Goal: Information Seeking & Learning: Learn about a topic

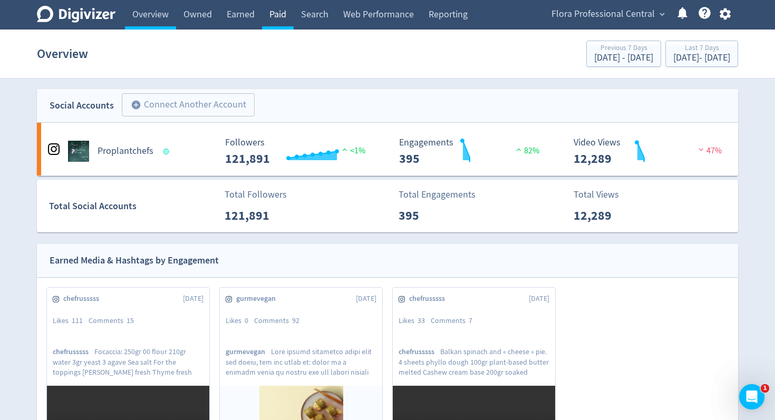
click at [292, 21] on link "Paid" at bounding box center [278, 15] width 32 height 30
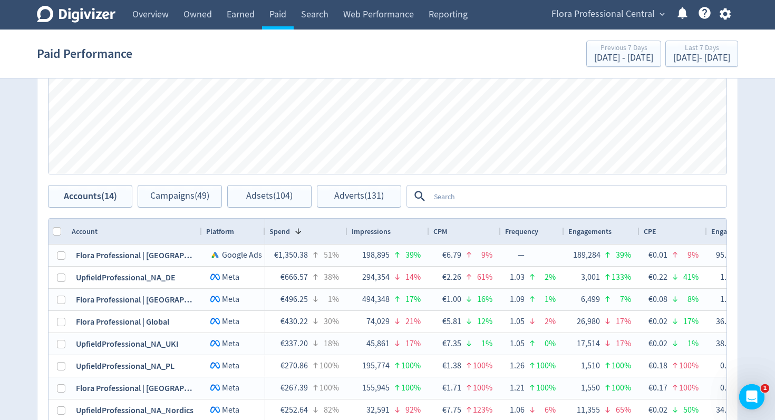
scroll to position [454, 0]
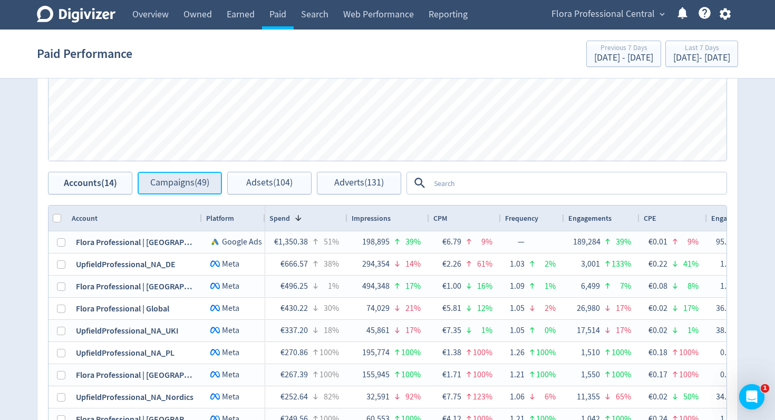
click at [151, 188] on span "Campaigns (49)" at bounding box center [179, 183] width 59 height 10
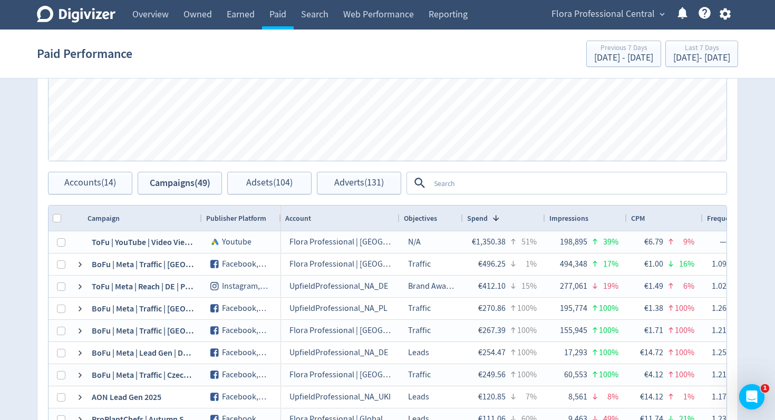
click at [465, 184] on textarea at bounding box center [577, 182] width 296 height 19
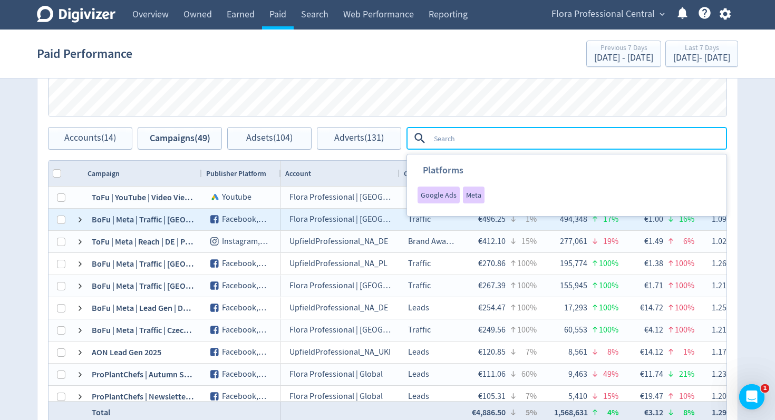
scroll to position [510, 0]
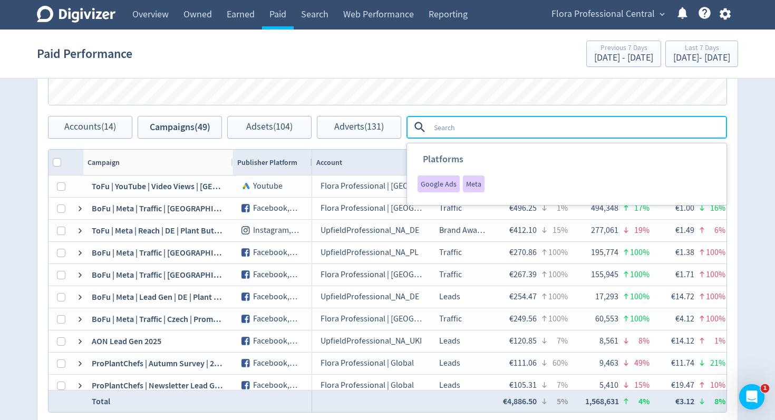
drag, startPoint x: 201, startPoint y: 161, endPoint x: 233, endPoint y: 164, distance: 32.4
click at [232, 164] on div at bounding box center [232, 162] width 4 height 25
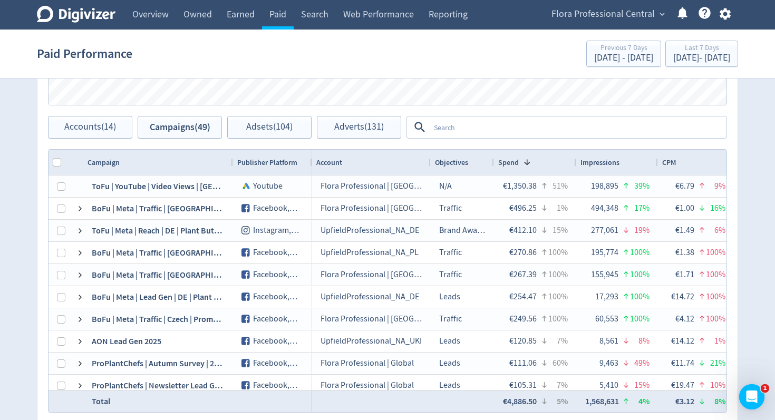
click at [457, 132] on textarea at bounding box center [577, 126] width 296 height 19
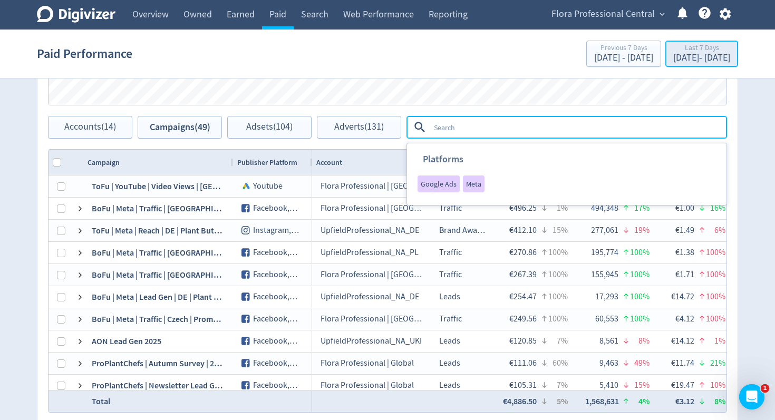
drag, startPoint x: 721, startPoint y: 57, endPoint x: 708, endPoint y: 62, distance: 14.0
click at [721, 57] on div "[DATE] - [DATE]" at bounding box center [701, 57] width 57 height 9
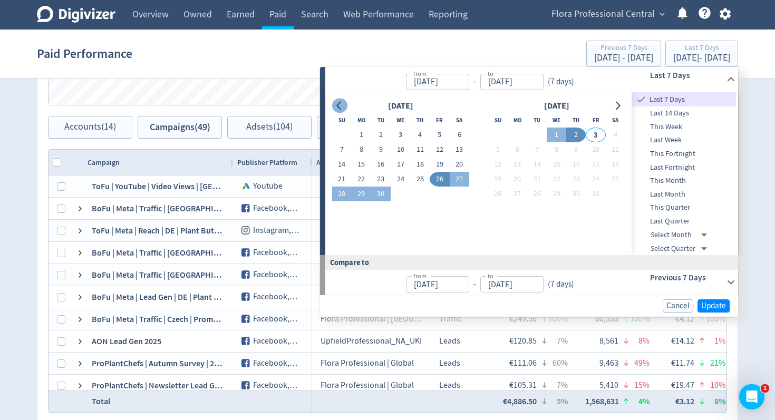
click at [339, 104] on icon "Go to previous month" at bounding box center [339, 106] width 8 height 8
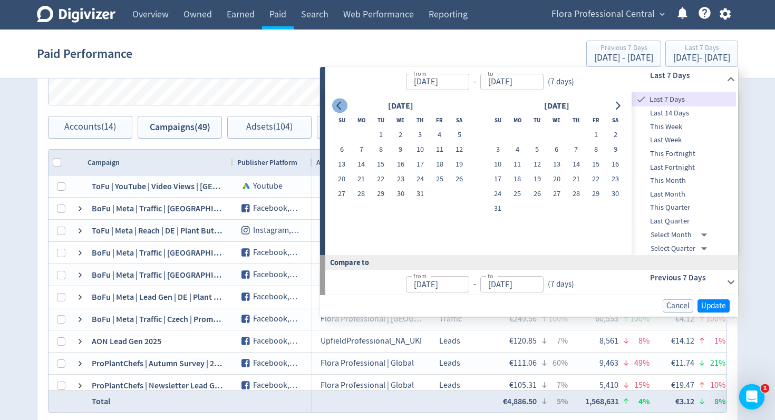
click at [339, 104] on icon "Go to previous month" at bounding box center [339, 106] width 8 height 8
click at [340, 104] on icon "Go to previous month" at bounding box center [339, 106] width 8 height 8
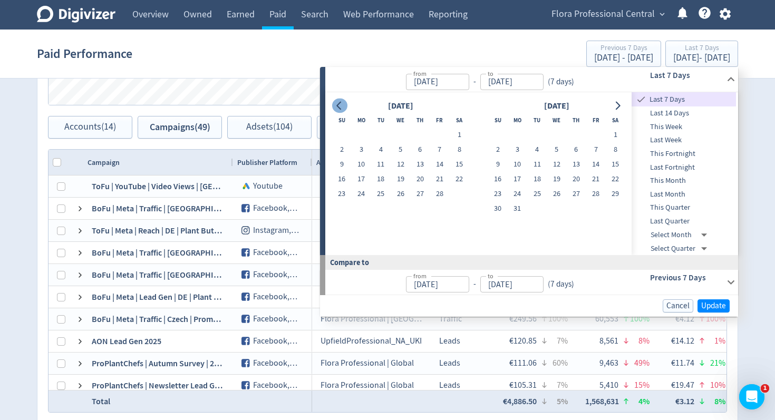
click at [340, 104] on icon "Go to previous month" at bounding box center [339, 106] width 8 height 8
click at [612, 103] on button "Go to next month" at bounding box center [617, 106] width 15 height 15
click at [556, 134] on button "1" at bounding box center [555, 135] width 19 height 15
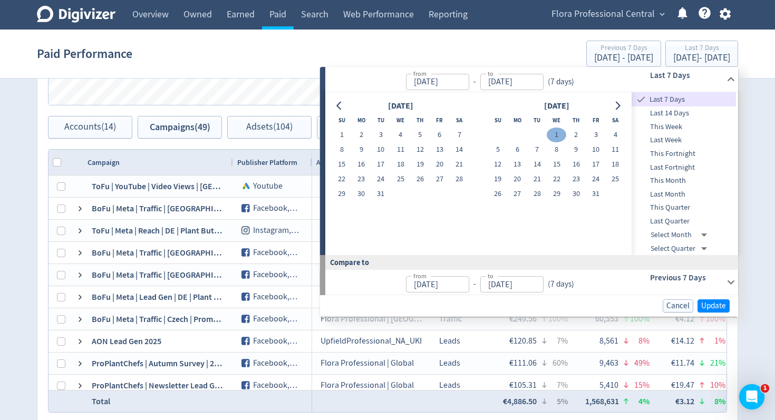
type input "[DATE]"
click at [610, 105] on button "Go to next month" at bounding box center [617, 106] width 15 height 15
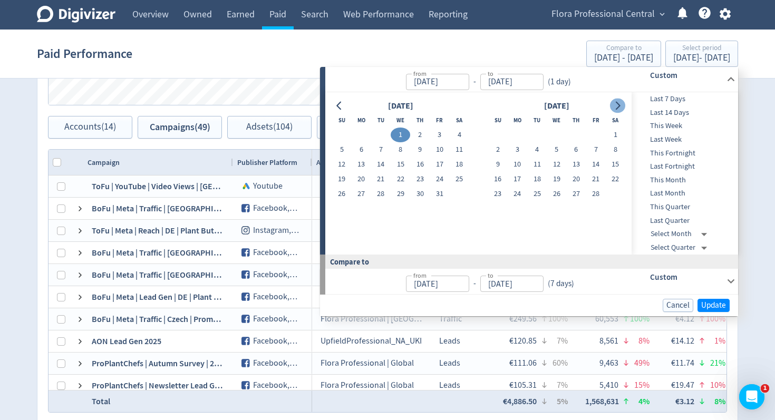
click at [611, 105] on button "Go to next month" at bounding box center [617, 106] width 15 height 15
click at [612, 105] on button "Go to next month" at bounding box center [617, 106] width 15 height 15
click at [613, 105] on button "Go to next month" at bounding box center [617, 106] width 15 height 15
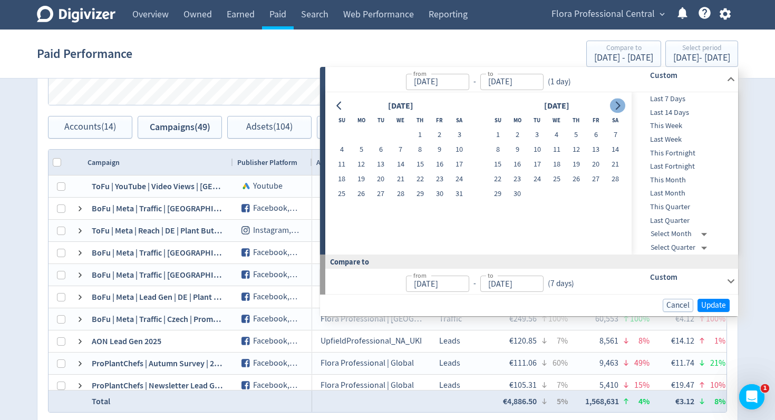
click at [613, 105] on icon "Go to next month" at bounding box center [617, 106] width 8 height 8
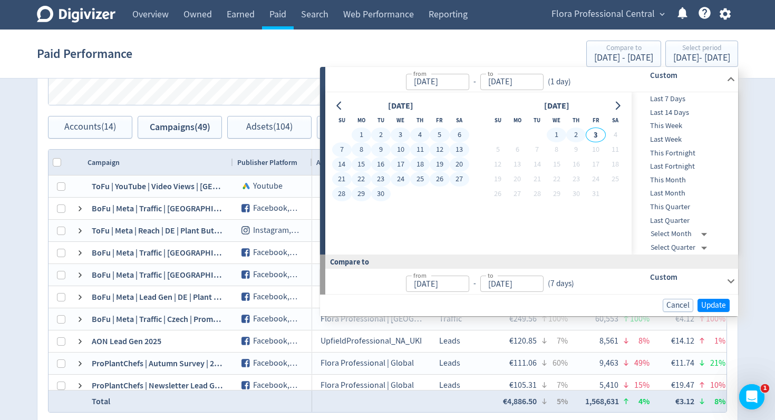
drag, startPoint x: 578, startPoint y: 132, endPoint x: 585, endPoint y: 134, distance: 7.2
click at [579, 132] on button "2" at bounding box center [575, 135] width 19 height 15
type input "[DATE]"
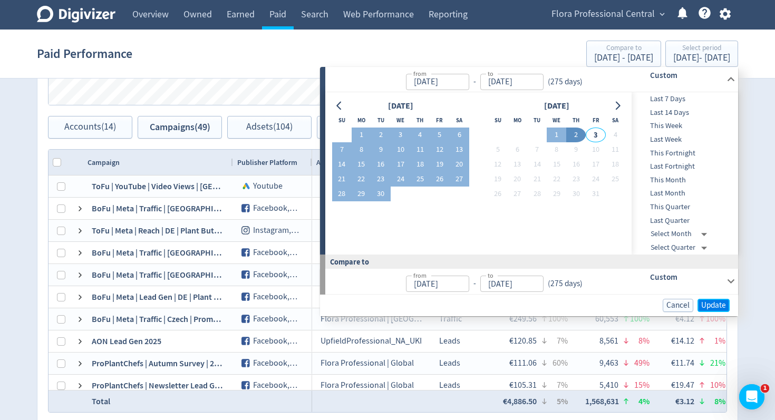
click at [703, 301] on span "Update" at bounding box center [713, 305] width 25 height 8
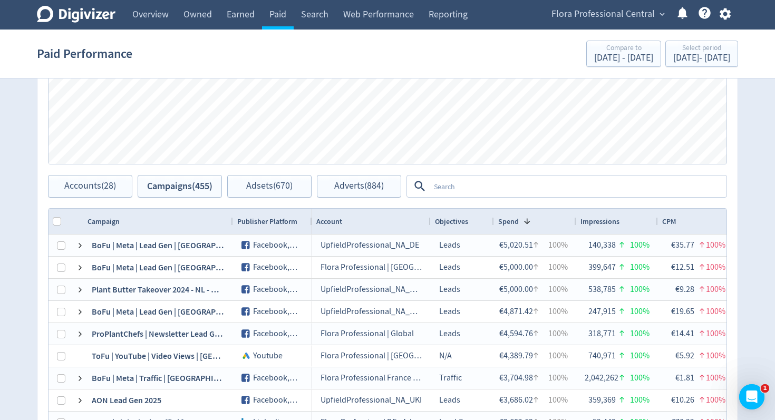
scroll to position [457, 0]
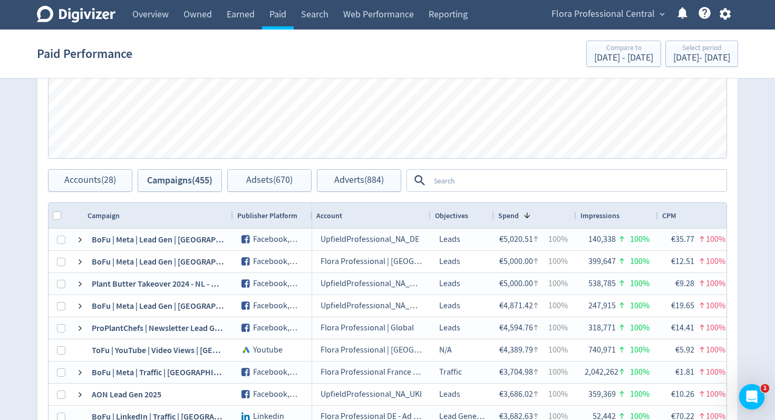
click at [486, 179] on textarea at bounding box center [577, 180] width 296 height 19
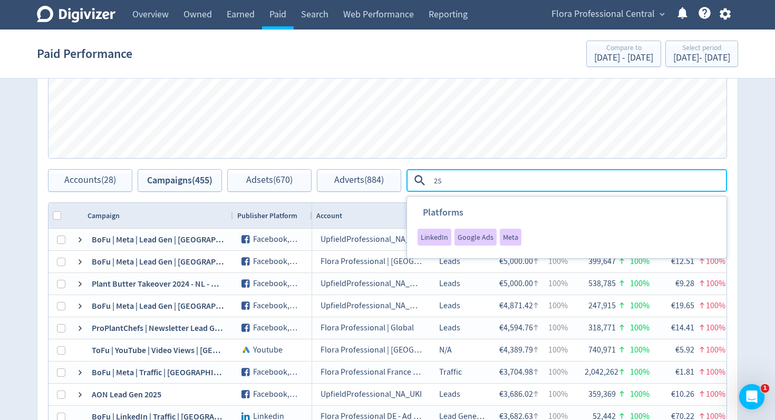
type textarea "2"
type textarea "sampling"
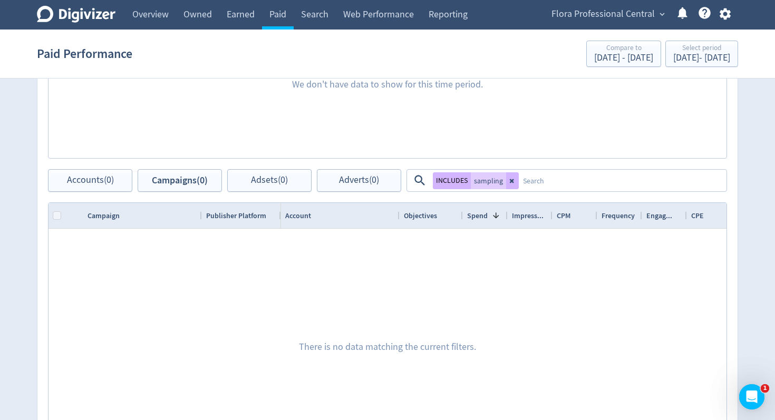
click at [512, 183] on icon at bounding box center [512, 181] width 6 height 6
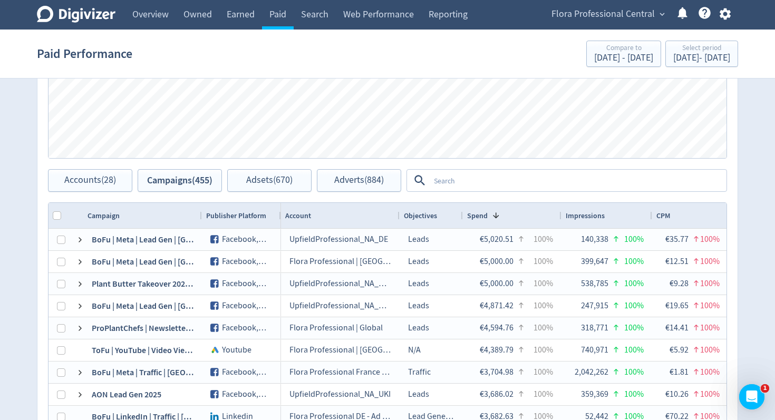
click at [511, 181] on textarea at bounding box center [577, 180] width 296 height 19
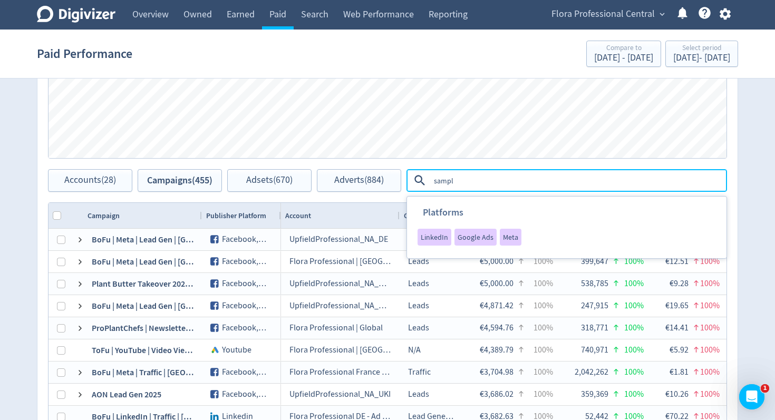
type textarea "sample"
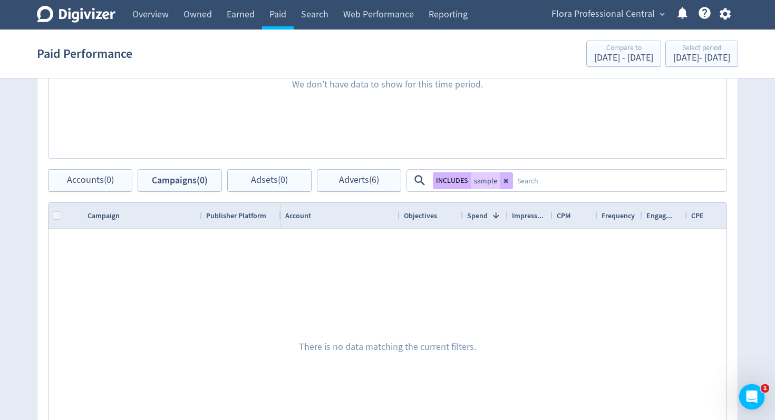
scroll to position [521, 0]
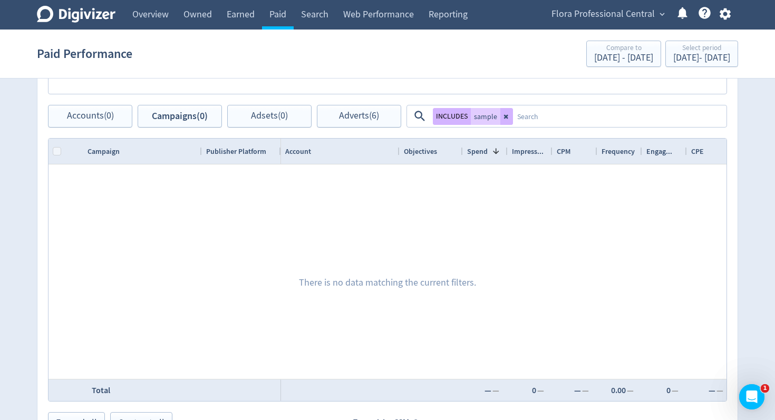
drag, startPoint x: 508, startPoint y: 117, endPoint x: 503, endPoint y: 115, distance: 5.9
click at [508, 117] on icon at bounding box center [506, 116] width 6 height 6
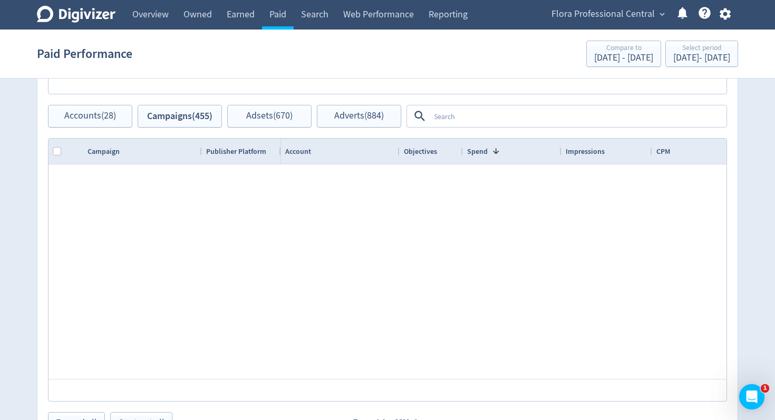
click at [503, 114] on textarea at bounding box center [577, 115] width 296 height 19
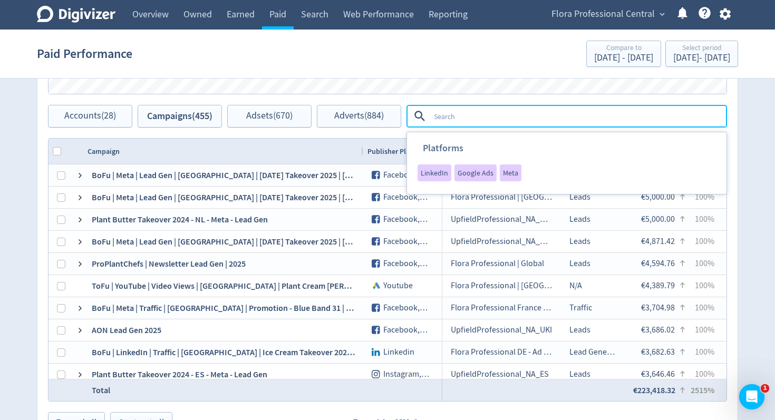
drag, startPoint x: 201, startPoint y: 151, endPoint x: 434, endPoint y: 132, distance: 233.7
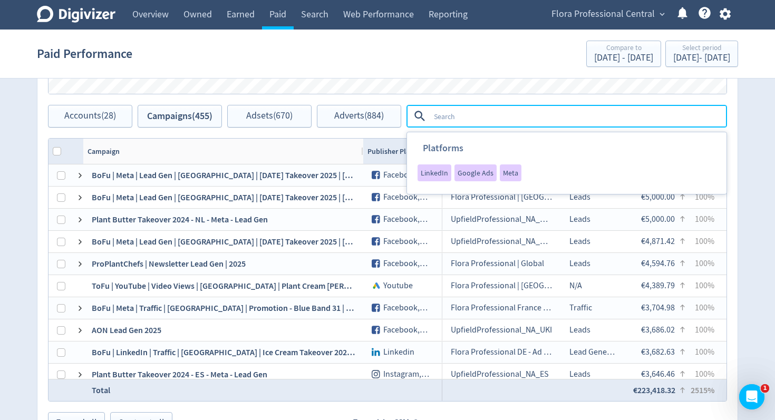
click at [361, 157] on div at bounding box center [362, 151] width 4 height 25
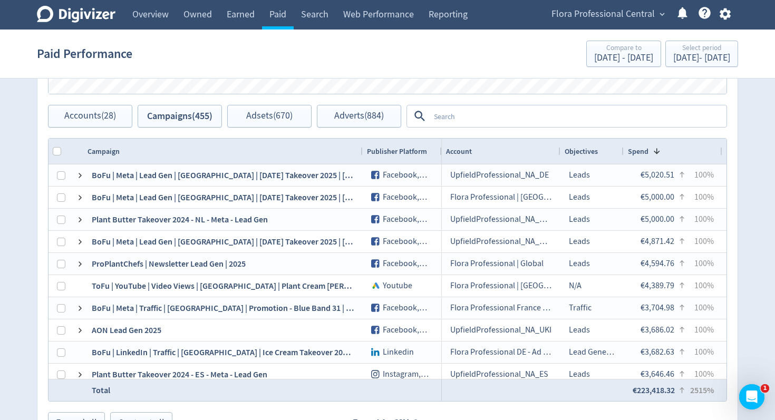
click at [453, 119] on textarea at bounding box center [577, 115] width 296 height 19
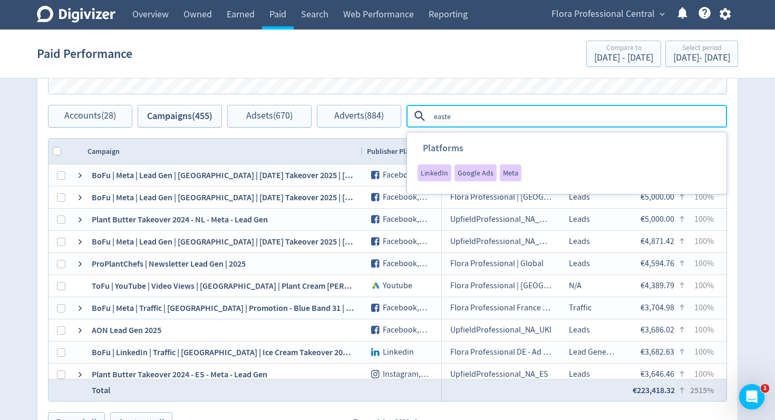
type textarea "[DATE]"
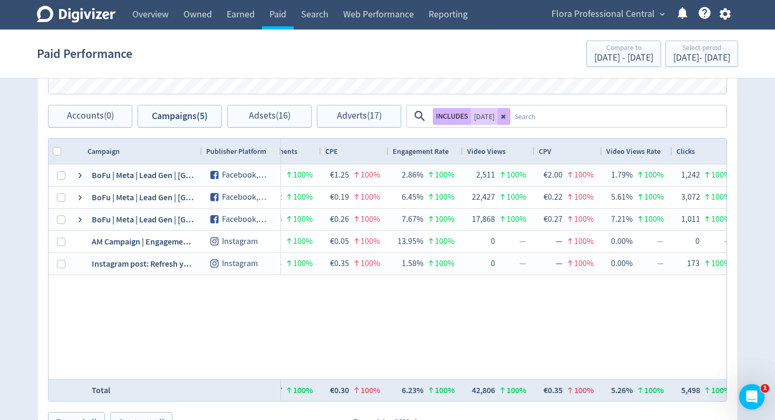
scroll to position [0, 0]
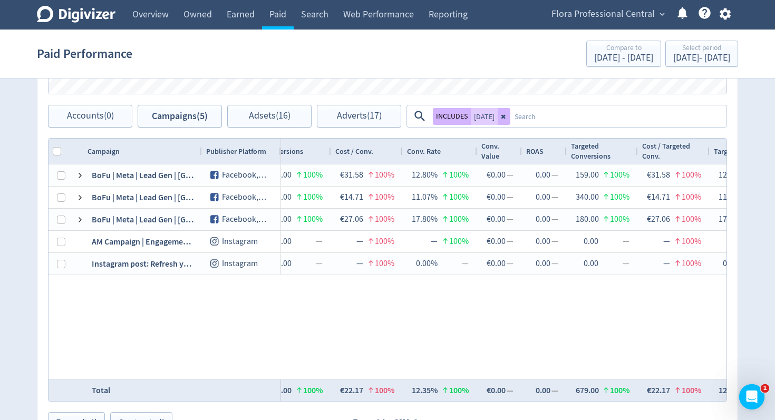
click at [541, 116] on textarea at bounding box center [617, 115] width 215 height 19
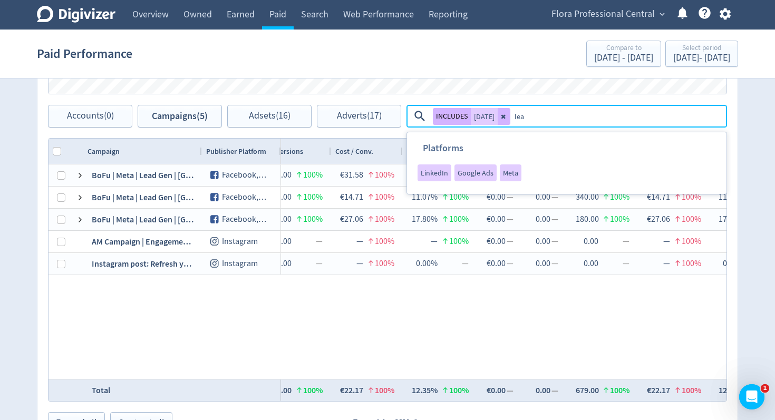
type textarea "lead"
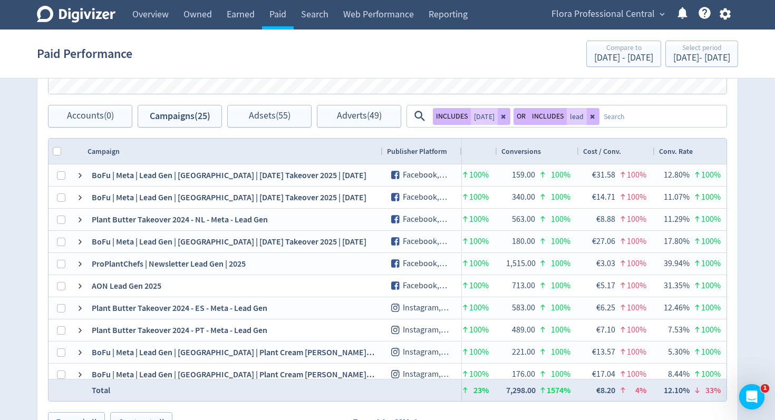
drag, startPoint x: 251, startPoint y: 150, endPoint x: 381, endPoint y: 153, distance: 130.7
click at [381, 153] on div at bounding box center [382, 151] width 4 height 25
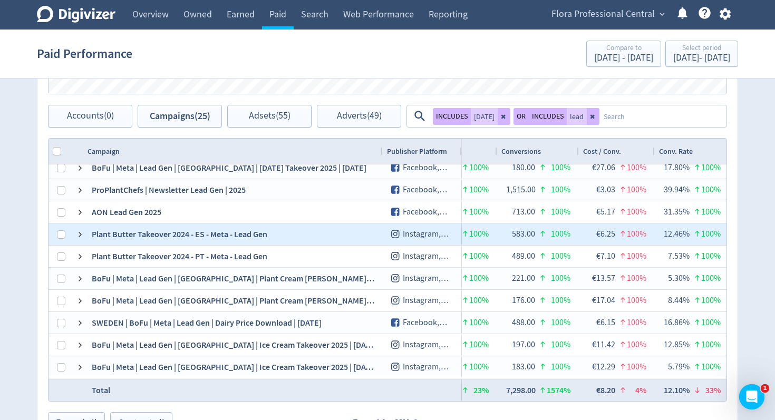
scroll to position [77, 0]
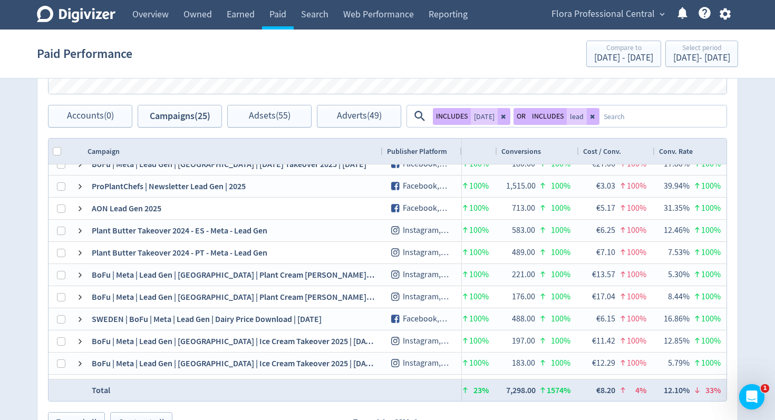
drag, startPoint x: 593, startPoint y: 118, endPoint x: 494, endPoint y: 114, distance: 99.7
click at [593, 118] on button at bounding box center [592, 116] width 13 height 17
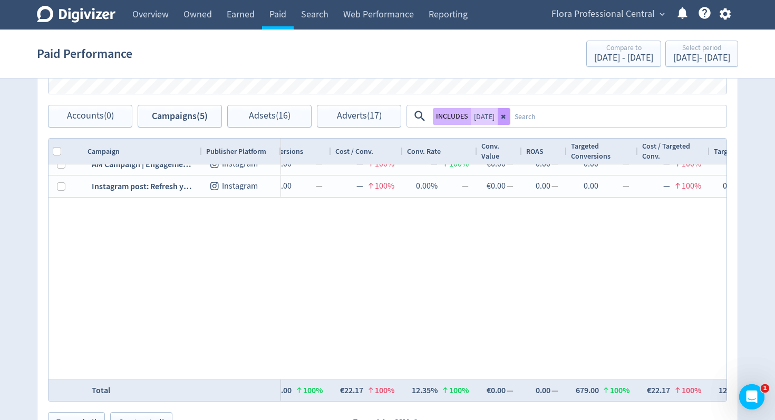
scroll to position [0, 0]
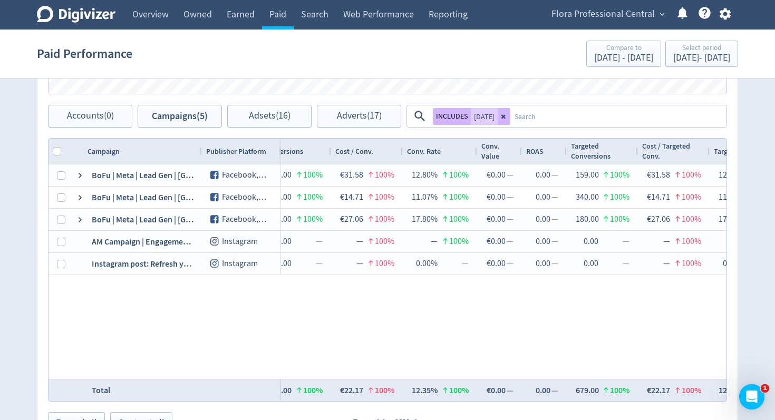
click at [504, 116] on icon at bounding box center [504, 116] width 6 height 6
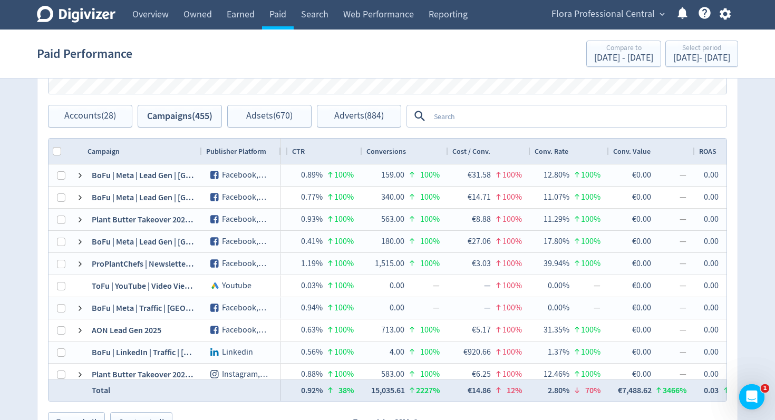
click at [502, 114] on textarea at bounding box center [577, 115] width 296 height 19
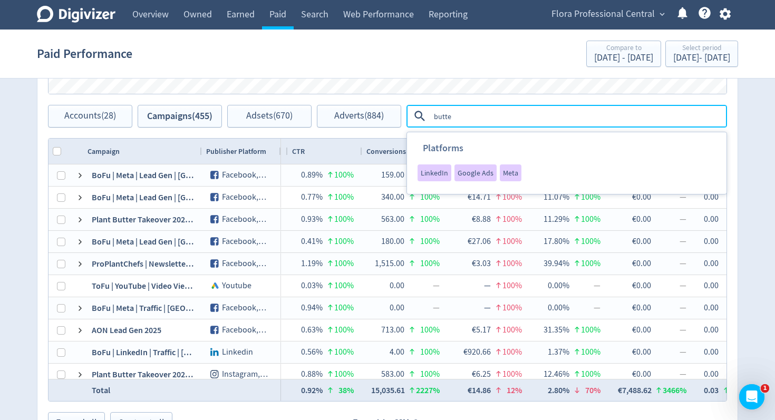
type textarea "butter"
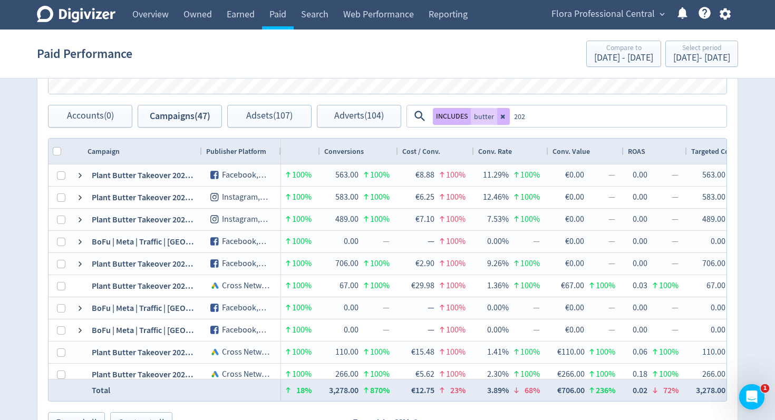
type textarea "2024"
type textarea "lead"
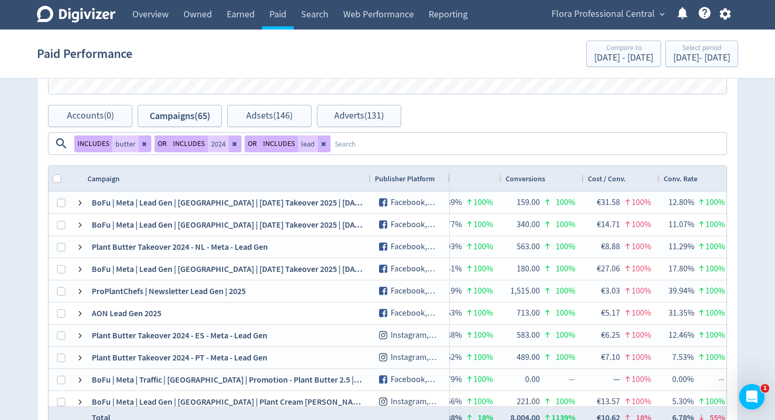
drag, startPoint x: 200, startPoint y: 179, endPoint x: 369, endPoint y: 179, distance: 168.6
click at [369, 179] on div at bounding box center [370, 178] width 4 height 25
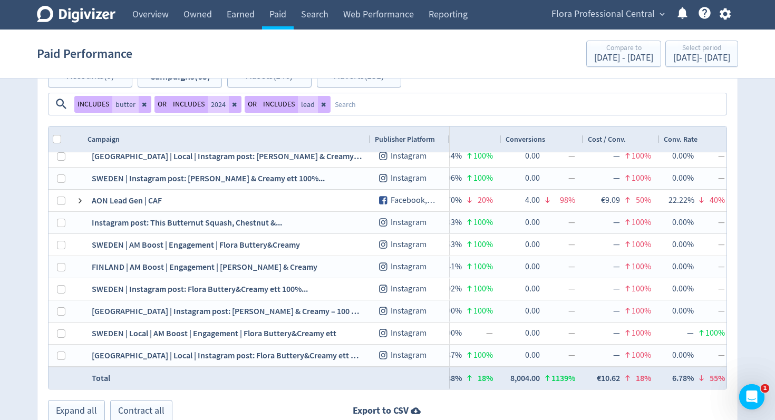
scroll to position [536, 0]
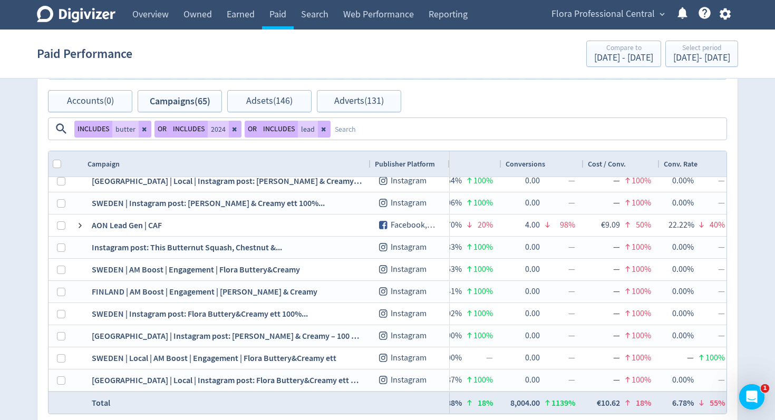
click at [579, 122] on textarea at bounding box center [527, 128] width 395 height 19
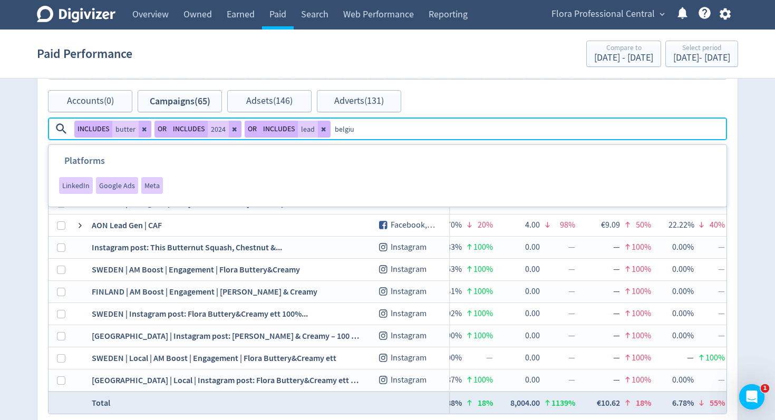
type textarea "[GEOGRAPHIC_DATA]"
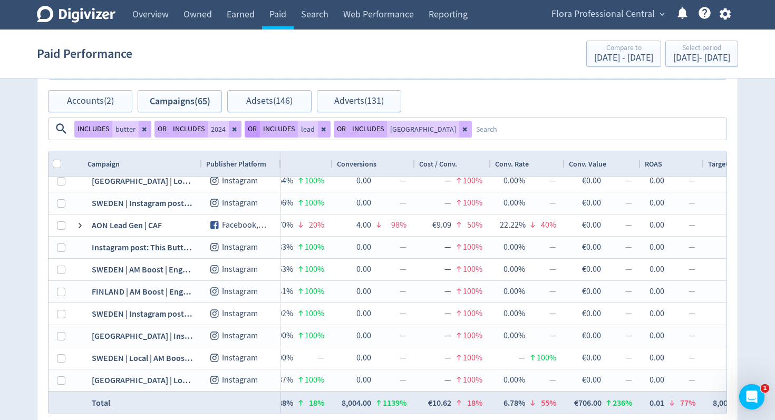
scroll to position [534, 0]
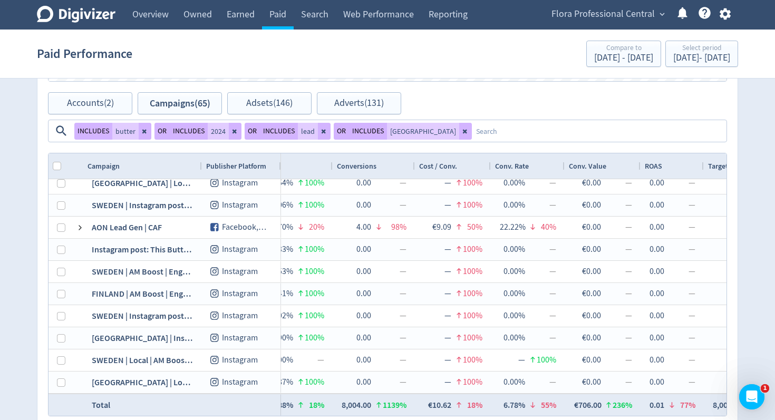
click at [247, 135] on button "OR" at bounding box center [251, 131] width 15 height 17
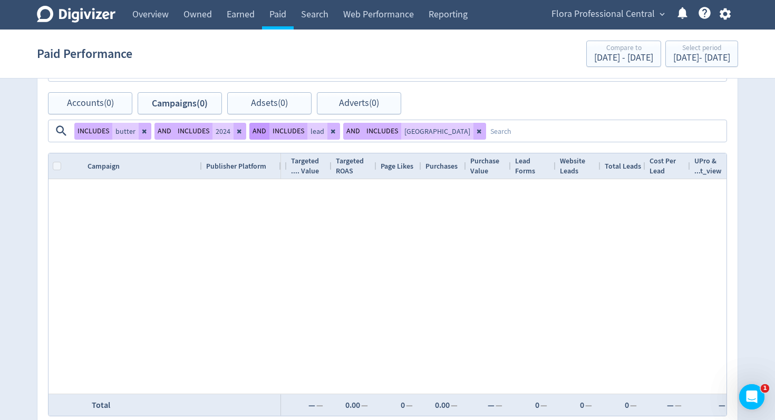
scroll to position [0, 0]
click at [331, 132] on icon at bounding box center [333, 131] width 4 height 4
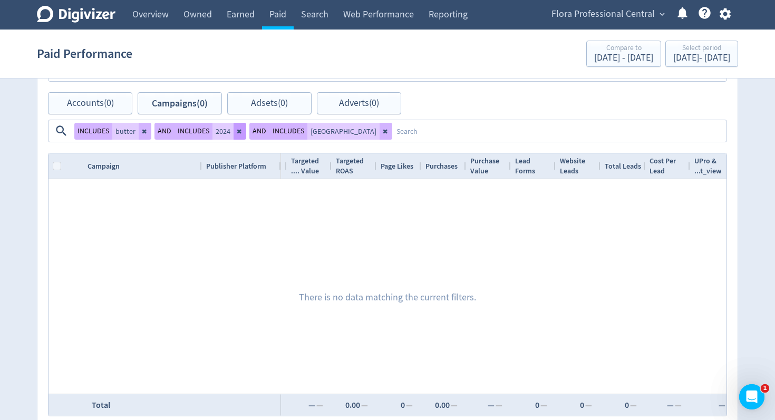
click at [240, 133] on icon at bounding box center [240, 131] width 6 height 6
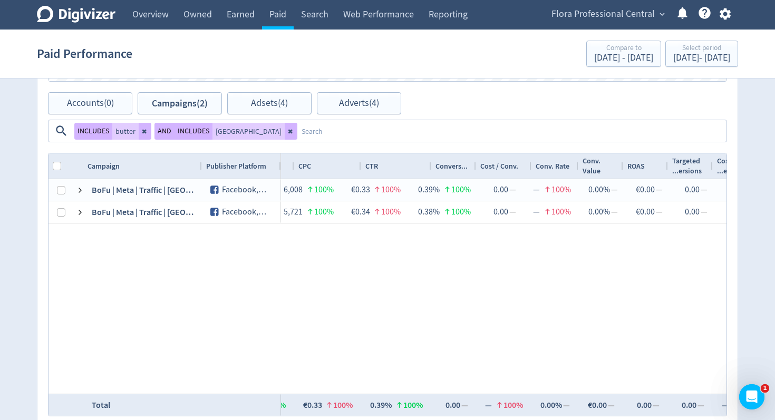
scroll to position [0, 842]
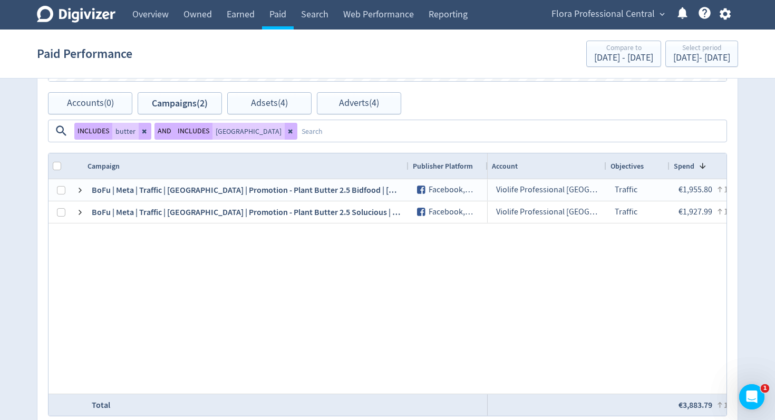
drag, startPoint x: 200, startPoint y: 139, endPoint x: 398, endPoint y: 140, distance: 198.6
click at [406, 153] on div at bounding box center [408, 165] width 4 height 25
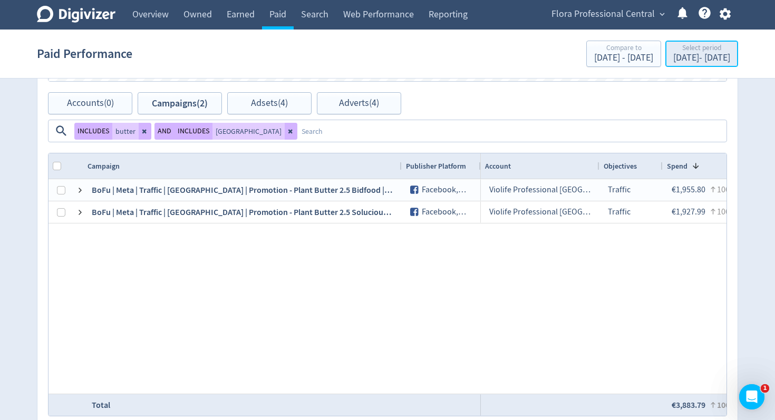
click at [673, 63] on div "[DATE] - [DATE]" at bounding box center [701, 57] width 57 height 9
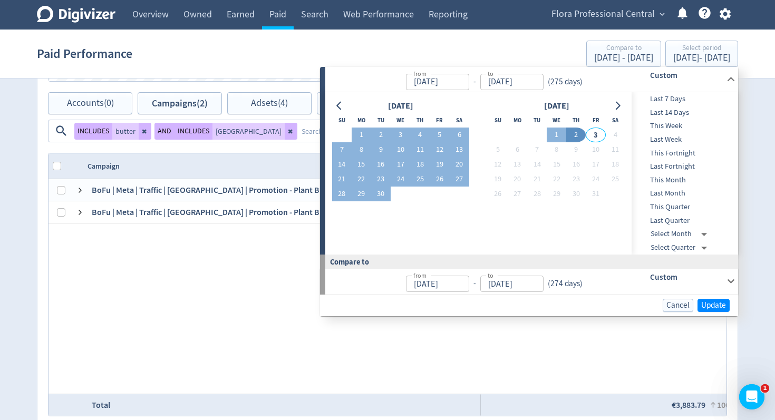
drag, startPoint x: 212, startPoint y: 216, endPoint x: 159, endPoint y: 240, distance: 59.0
click at [210, 218] on div "120226115008940635 BoFu | Meta | Traffic | [GEOGRAPHIC_DATA] | Promotion - Plan…" at bounding box center [387, 286] width 678 height 214
